Goal: Task Accomplishment & Management: Manage account settings

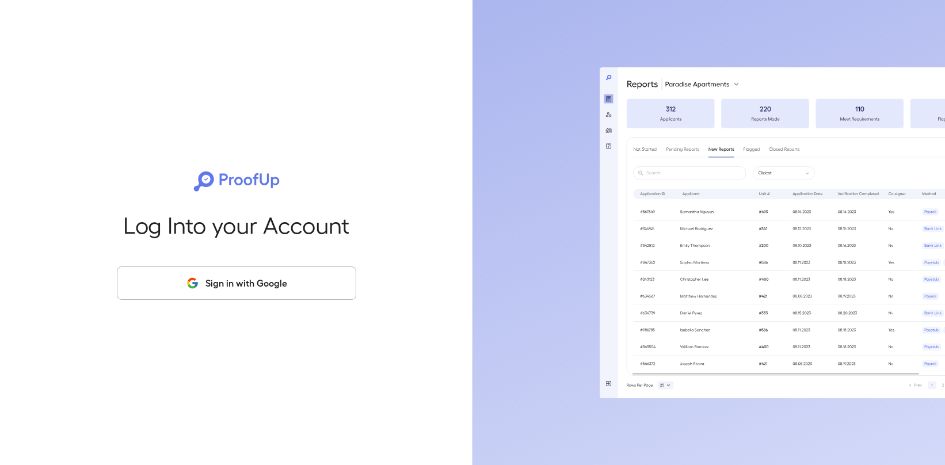
click at [248, 278] on button "Sign in with Google" at bounding box center [236, 282] width 239 height 33
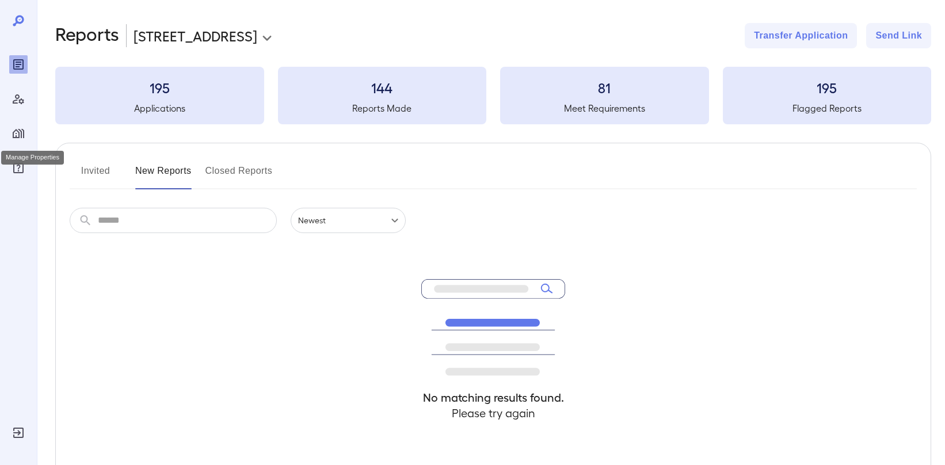
click at [20, 128] on icon "Manage Properties" at bounding box center [19, 134] width 14 height 14
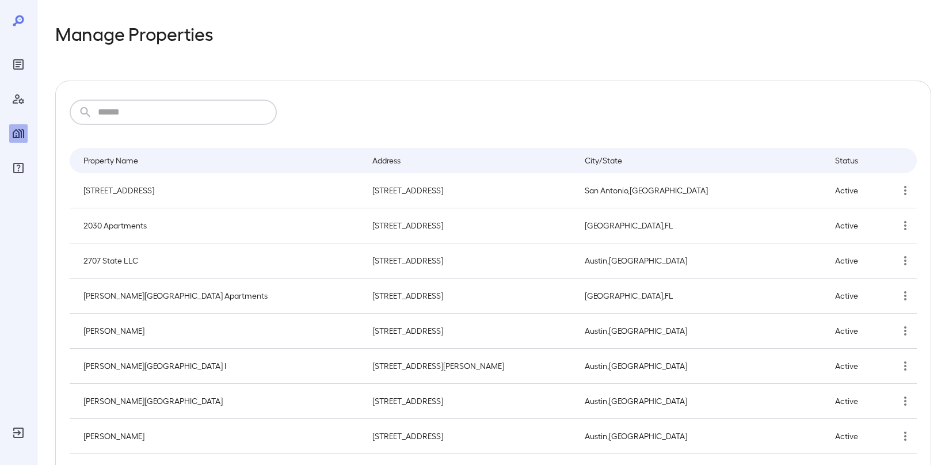
click at [126, 114] on input "text" at bounding box center [187, 112] width 179 height 25
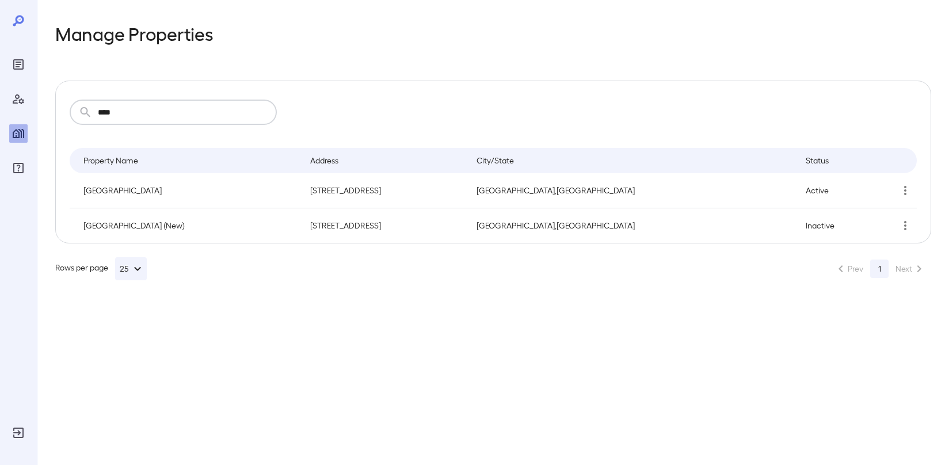
type input "****"
